Goal: Task Accomplishment & Management: Manage account settings

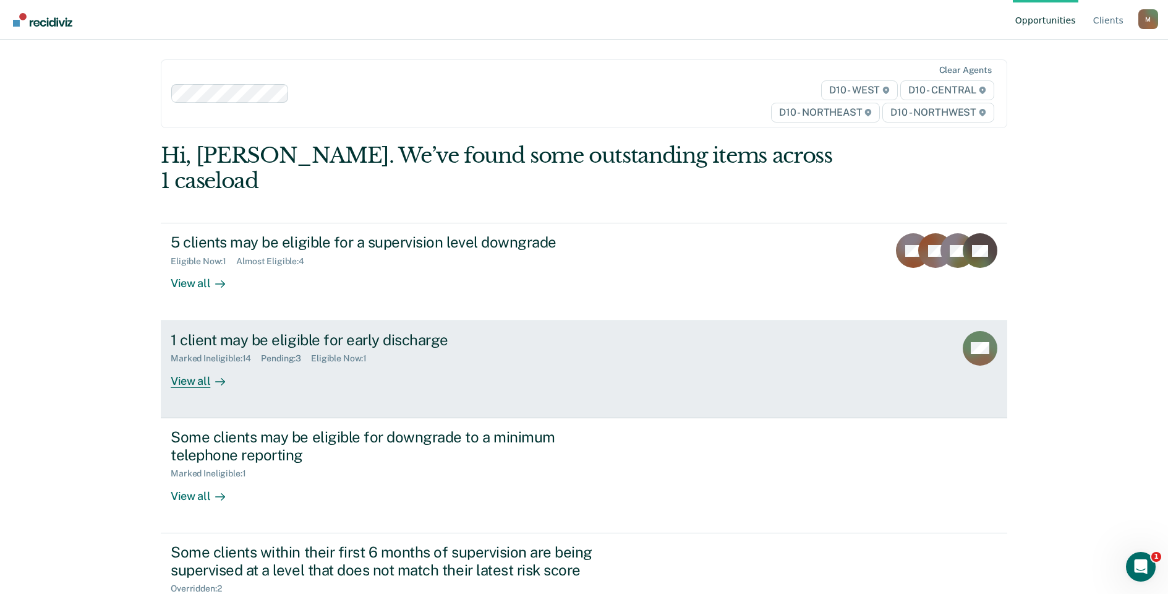
click at [424, 344] on div "1 client may be eligible for early discharge Marked Ineligible : 14 Pending : 3…" at bounding box center [403, 359] width 464 height 57
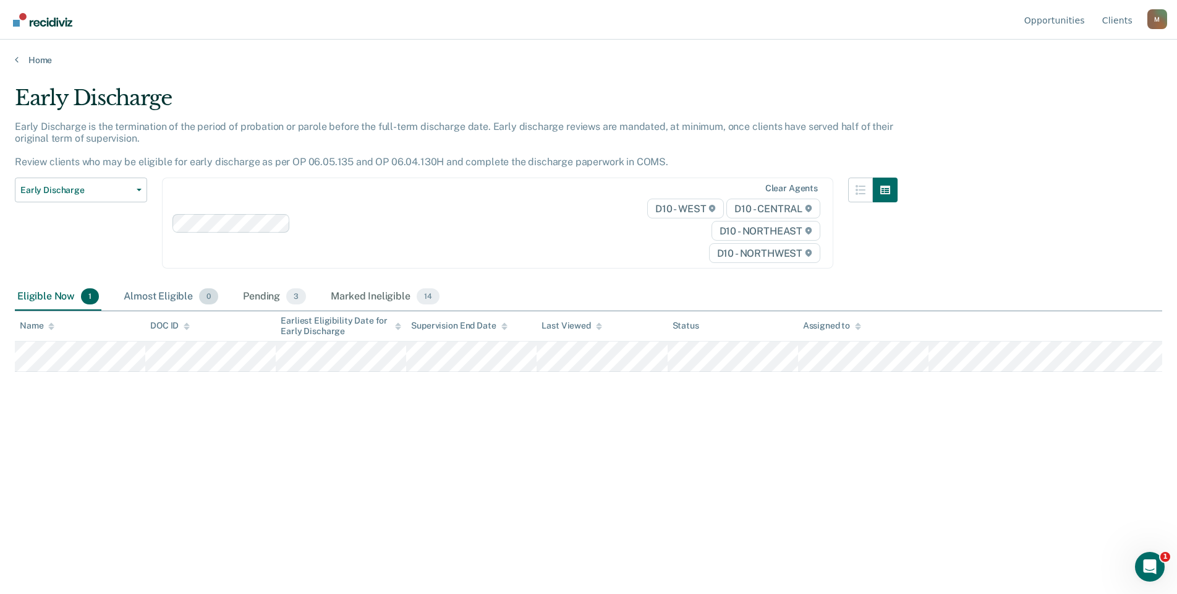
click at [155, 295] on div "Almost Eligible 0" at bounding box center [171, 296] width 100 height 27
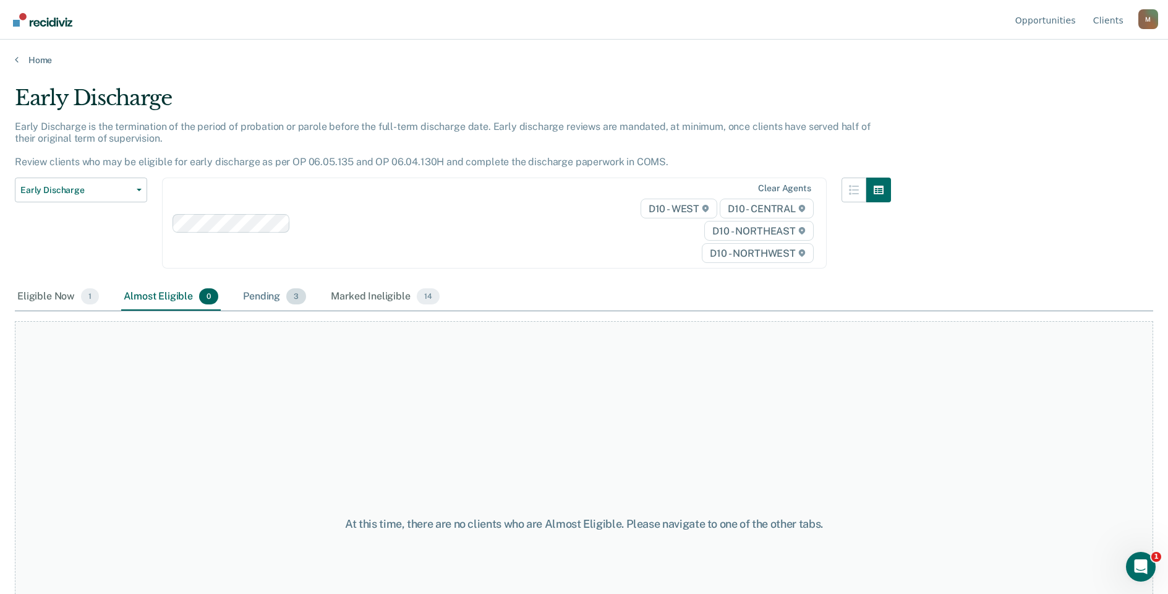
click at [281, 298] on div "Pending 3" at bounding box center [274, 296] width 68 height 27
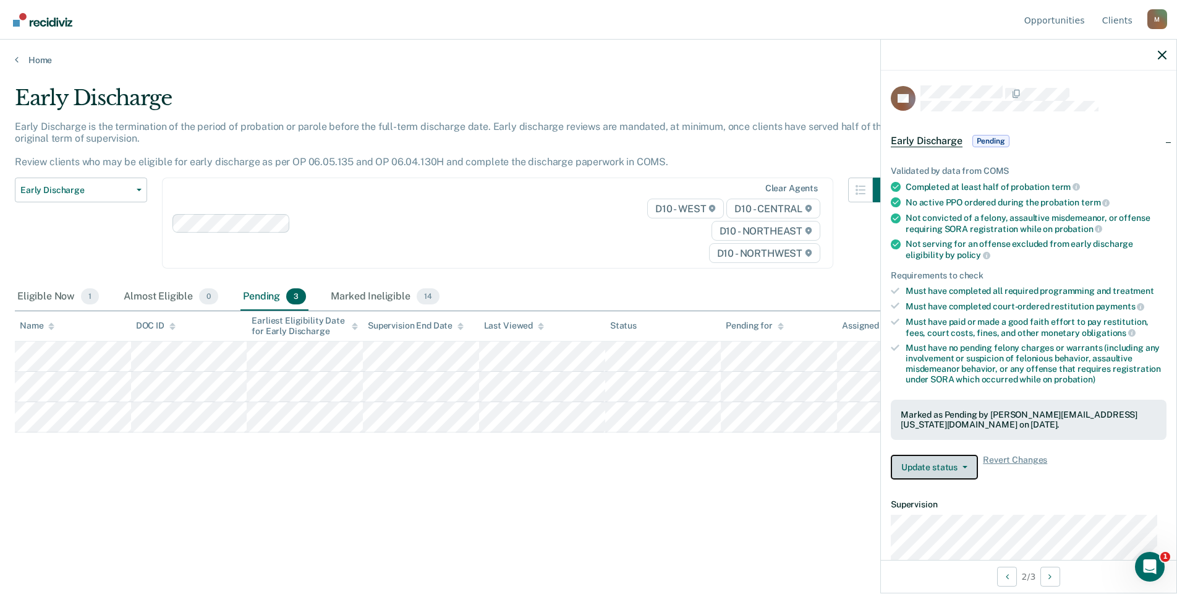
click at [964, 470] on button "Update status" at bounding box center [934, 466] width 87 height 25
click at [1004, 458] on span "Revert Changes" at bounding box center [1015, 466] width 64 height 25
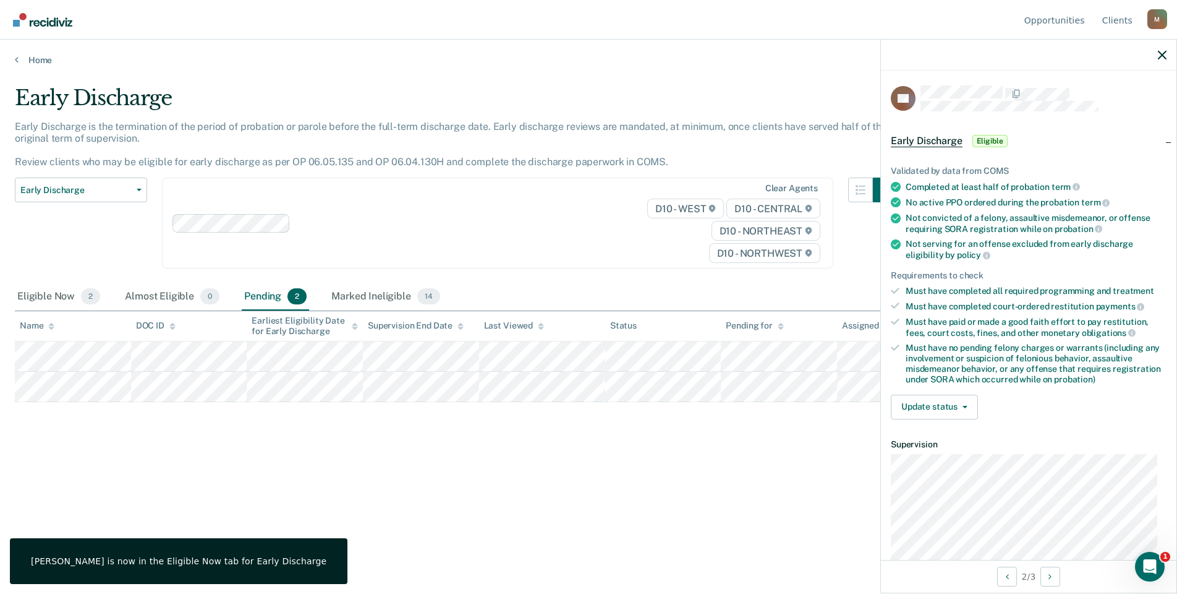
click at [608, 454] on div "Early Discharge Early Discharge is the termination of the period of probation o…" at bounding box center [588, 292] width 1147 height 415
click at [38, 304] on div "Eligible Now 2" at bounding box center [59, 296] width 88 height 27
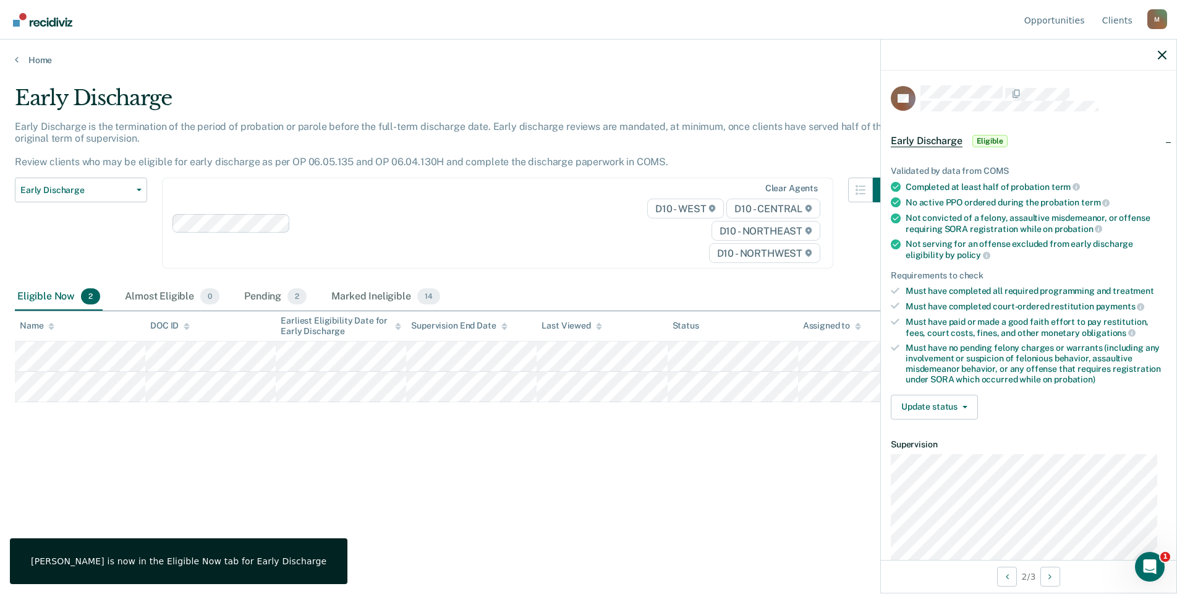
click at [100, 229] on div "Early Discharge Classification Review Early Discharge Minimum Telephone Reporti…" at bounding box center [81, 230] width 132 height 106
